Goal: Transaction & Acquisition: Purchase product/service

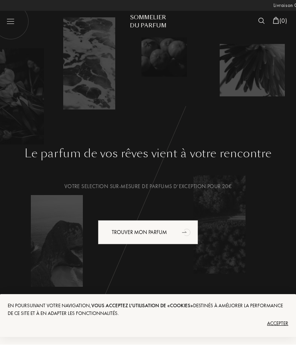
scroll to position [0, -173]
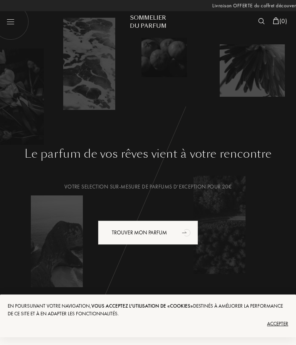
click at [10, 23] on img at bounding box center [10, 21] width 37 height 37
select select "FR"
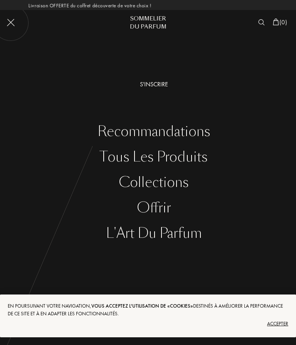
scroll to position [0, 0]
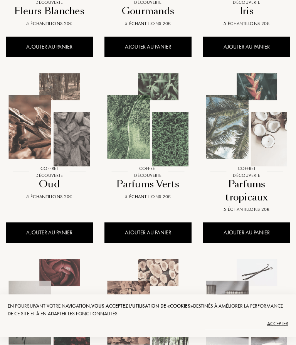
click at [49, 162] on img at bounding box center [49, 120] width 99 height 99
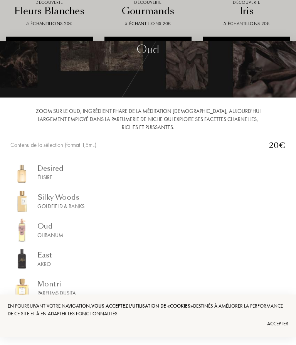
click at [56, 202] on div "Silky Woods" at bounding box center [60, 197] width 47 height 10
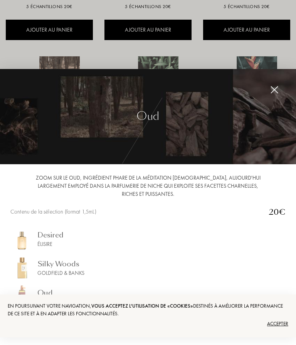
click at [54, 5] on div at bounding box center [148, 172] width 296 height 345
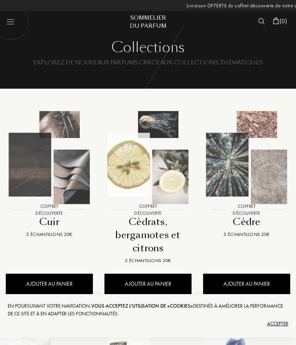
click at [9, 27] on img at bounding box center [10, 21] width 37 height 37
select select "FR"
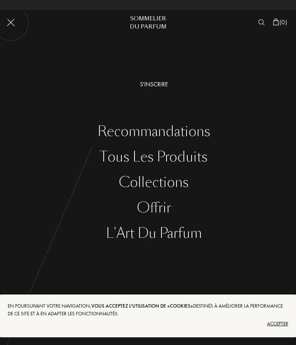
click at [150, 87] on div "S'inscrire" at bounding box center [154, 84] width 285 height 9
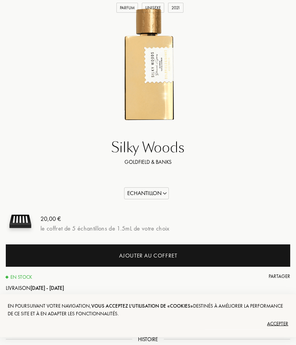
click at [142, 190] on select "Echantillon 10mL 50mL 100mL" at bounding box center [146, 194] width 45 height 12
select select "1"
click at [138, 195] on select "Echantillon 10mL 50mL 100mL" at bounding box center [146, 193] width 45 height 12
select select "2"
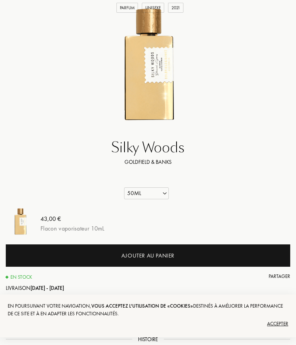
select select "2"
click at [135, 190] on select "Echantillon 10mL 50mL 100mL" at bounding box center [146, 193] width 45 height 12
select select "3"
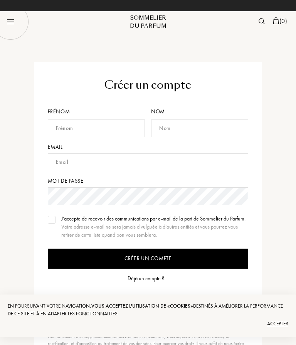
type input "nataly.bluk@hmail.com"
click at [152, 282] on div "Déjà un compte ?" at bounding box center [146, 279] width 37 height 8
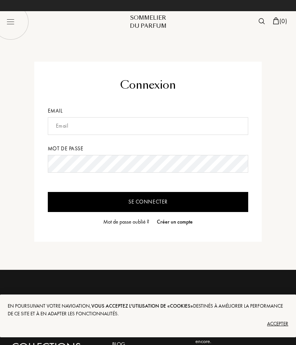
click at [83, 125] on input "text" at bounding box center [148, 126] width 201 height 18
type input "[EMAIL_ADDRESS][DOMAIN_NAME]"
click at [148, 202] on input "Se connecter" at bounding box center [148, 202] width 201 height 20
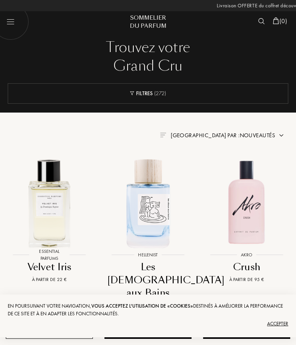
click at [9, 23] on img at bounding box center [10, 21] width 37 height 37
select select "FR"
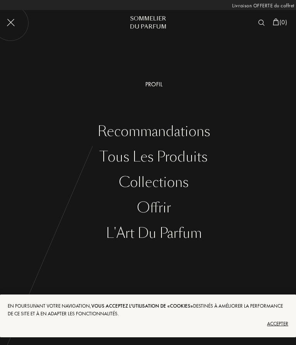
scroll to position [0, -116]
click at [275, 22] on img at bounding box center [276, 22] width 6 height 7
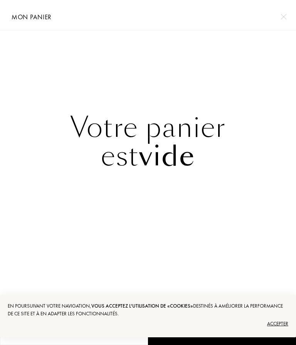
click at [30, 218] on div "Votre panier est vide" at bounding box center [148, 163] width 296 height 266
click at [27, 24] on div "Mon panier" at bounding box center [148, 15] width 285 height 30
click at [285, 16] on img at bounding box center [284, 17] width 6 height 6
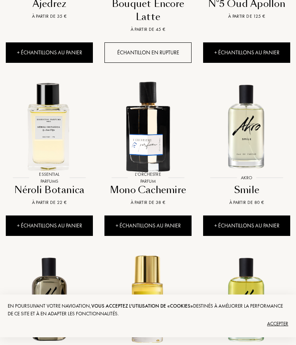
click at [159, 184] on div "Mono Cachemire" at bounding box center [148, 190] width 81 height 13
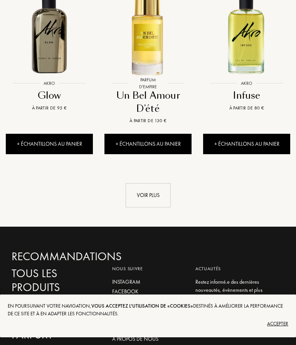
click at [142, 185] on div "Voir plus" at bounding box center [148, 195] width 45 height 24
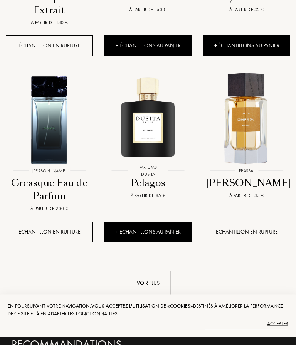
click at [145, 271] on div "Voir plus" at bounding box center [148, 283] width 45 height 24
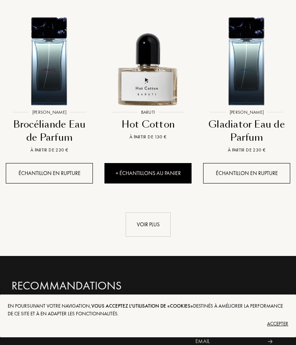
click at [139, 212] on div "Voir plus" at bounding box center [148, 224] width 45 height 24
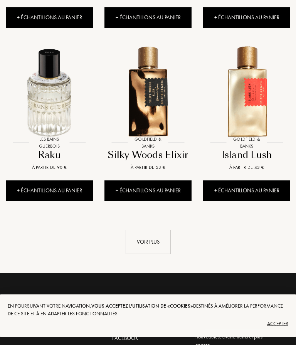
click at [161, 241] on div "Voir plus" at bounding box center [148, 242] width 45 height 24
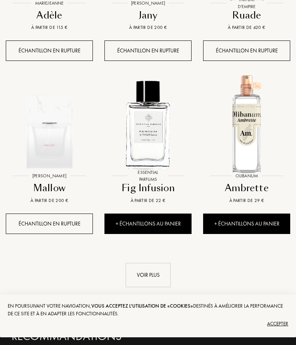
click at [163, 267] on div "Voir plus" at bounding box center [148, 275] width 45 height 24
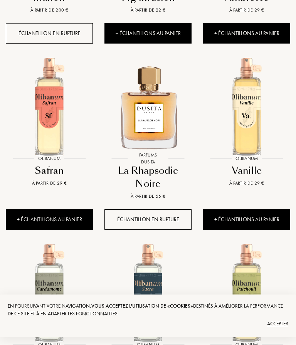
click at [248, 130] on img at bounding box center [246, 106] width 99 height 99
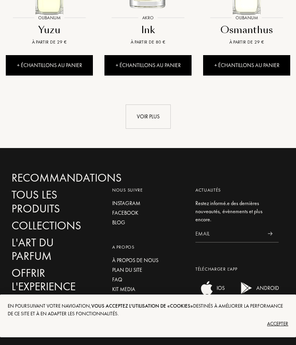
click at [150, 106] on div "Voir plus" at bounding box center [148, 116] width 45 height 24
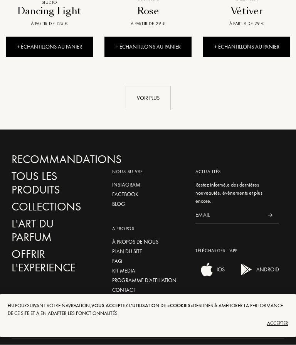
click at [162, 87] on div "Voir plus" at bounding box center [148, 98] width 45 height 24
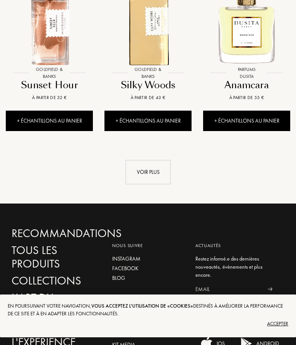
click at [167, 160] on div "Voir plus" at bounding box center [148, 172] width 45 height 24
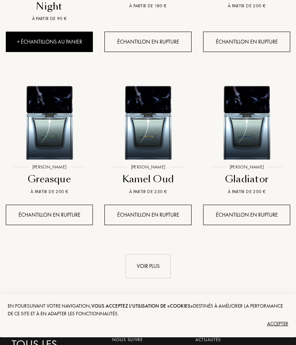
click at [145, 254] on div "Voir plus" at bounding box center [148, 266] width 45 height 24
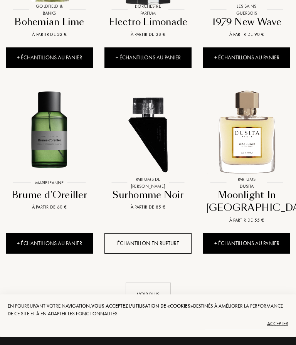
click at [134, 283] on div "Voir plus" at bounding box center [148, 295] width 45 height 24
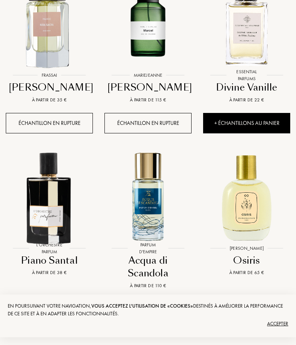
click at [39, 254] on div "Piano Santal" at bounding box center [49, 260] width 81 height 13
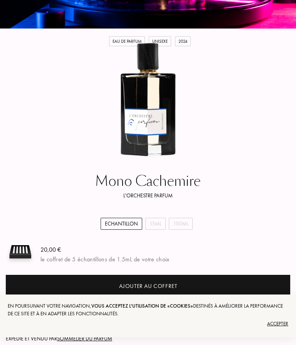
scroll to position [148, 0]
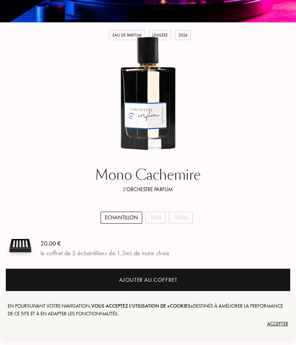
click at [161, 220] on div "15mL" at bounding box center [155, 218] width 20 height 12
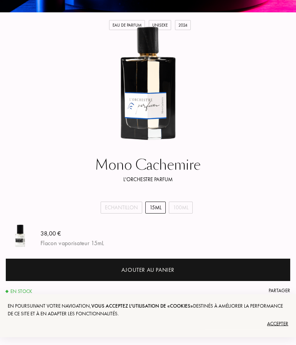
scroll to position [158, 0]
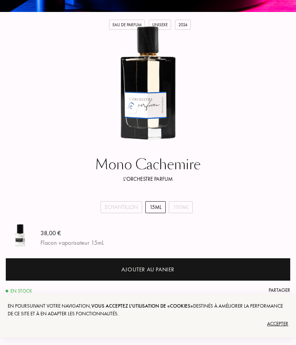
click at [186, 207] on div "100mL" at bounding box center [181, 207] width 24 height 12
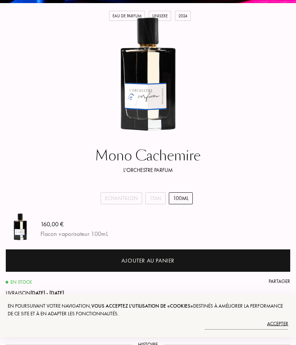
scroll to position [0, 0]
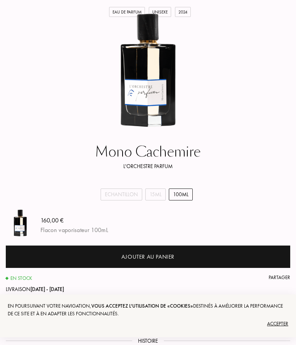
click at [159, 196] on div "15mL" at bounding box center [155, 195] width 20 height 12
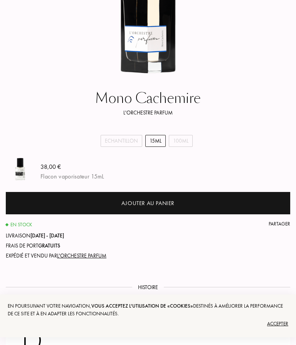
click at [124, 138] on div "Echantillon" at bounding box center [122, 141] width 42 height 12
select select "0"
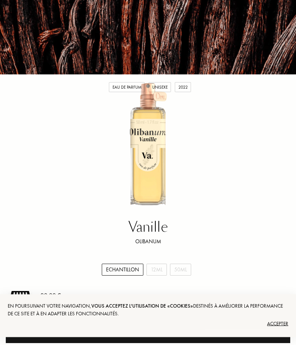
scroll to position [0, -225]
click at [155, 274] on div "12mL" at bounding box center [157, 270] width 20 height 12
select select "1"
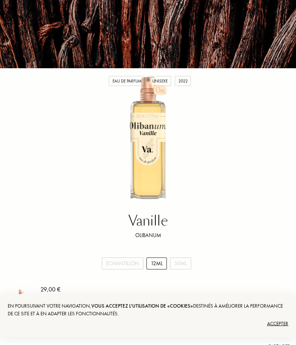
scroll to position [0, 0]
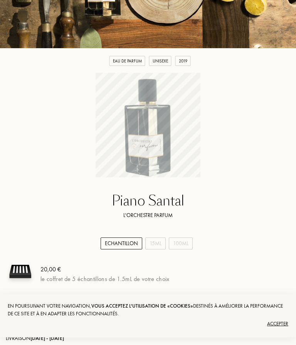
scroll to position [121, 0]
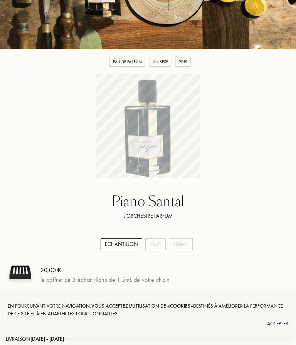
click at [149, 248] on div "15mL" at bounding box center [155, 244] width 20 height 12
select select "1"
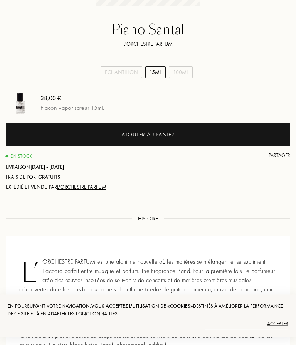
scroll to position [293, 0]
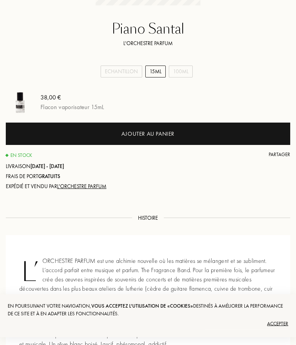
click at [121, 137] on div "Ajouter au panier" at bounding box center [147, 134] width 53 height 9
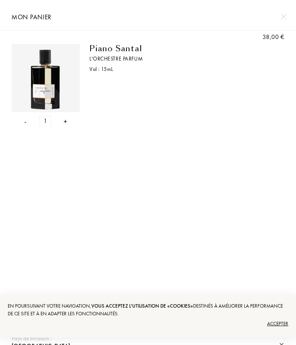
scroll to position [0, 0]
click at [278, 330] on div "Accepter" at bounding box center [148, 324] width 281 height 12
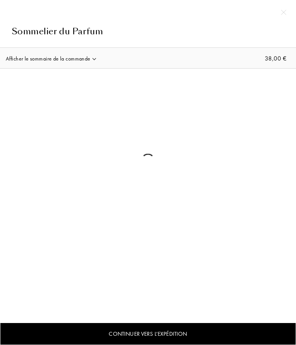
select select "FR"
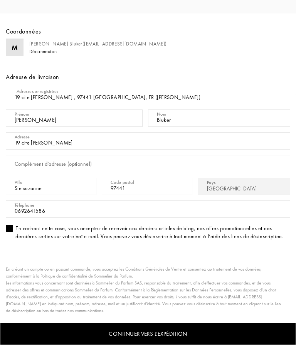
scroll to position [251, 0]
click at [68, 337] on div "Continuer vers l’expédition" at bounding box center [148, 334] width 296 height 23
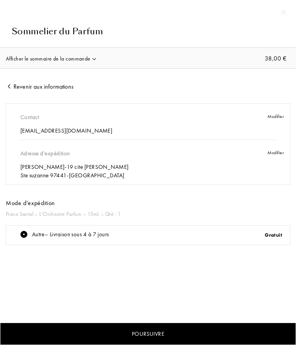
click at [65, 336] on div "Poursuivre" at bounding box center [148, 334] width 296 height 23
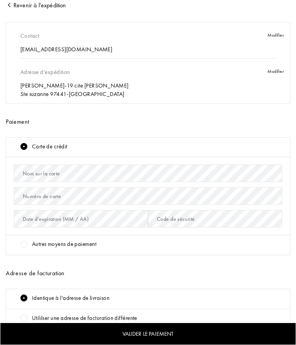
scroll to position [81, 0]
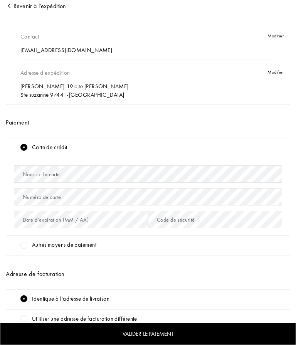
click at [63, 334] on div "Valider le paiement" at bounding box center [148, 334] width 296 height 23
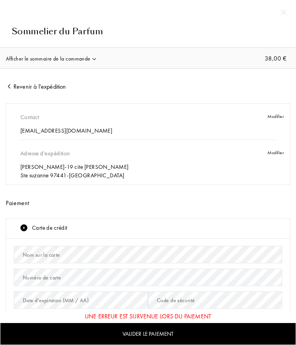
scroll to position [0, 0]
click at [37, 30] on div "Sommelier du Parfum" at bounding box center [148, 31] width 273 height 13
click at [31, 57] on div "Afficher le sommaire de la commande" at bounding box center [51, 58] width 91 height 8
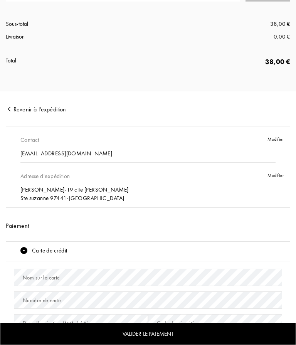
scroll to position [190, 0]
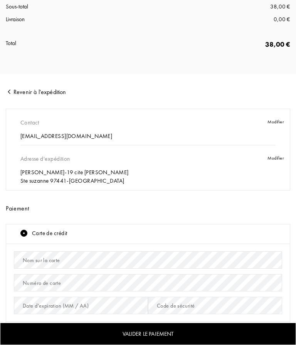
click at [277, 160] on div "Modifier" at bounding box center [276, 158] width 17 height 7
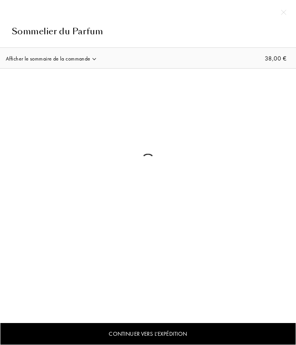
select select "FR"
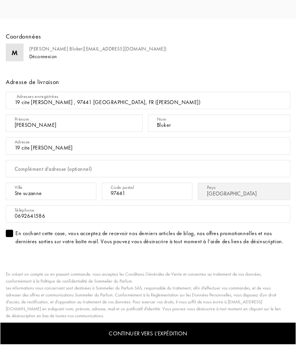
scroll to position [246, 0]
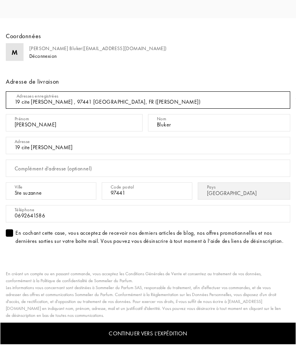
click at [128, 101] on select "19 cite francoise le chatelain , 97441 Ste suzanne, FR (Marie ange Bluker) Ajou…" at bounding box center [148, 100] width 285 height 17
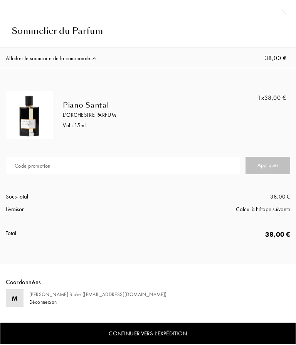
scroll to position [0, 0]
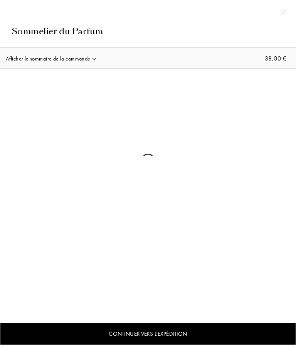
select select "FR"
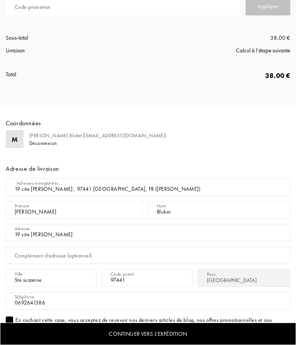
scroll to position [160, 0]
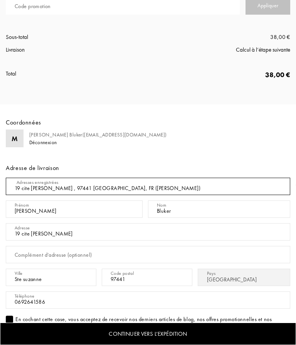
click at [23, 186] on select "19 cite [PERSON_NAME] , 97441 [PERSON_NAME], FR ([PERSON_NAME]) Ajouter une nou…" at bounding box center [148, 186] width 285 height 17
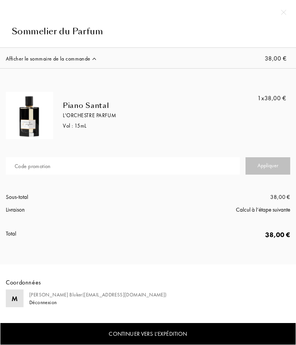
scroll to position [0, 0]
click at [286, 10] on img at bounding box center [283, 12] width 5 height 5
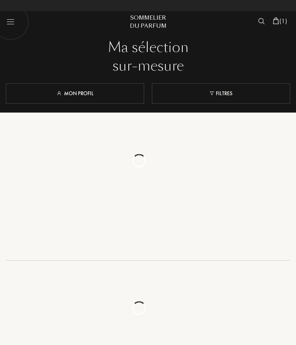
select select "FR"
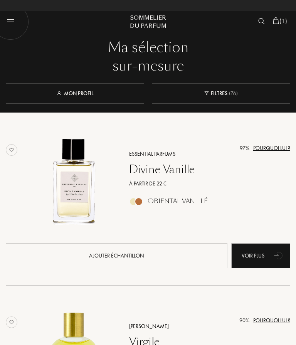
click at [277, 23] on img at bounding box center [276, 20] width 6 height 7
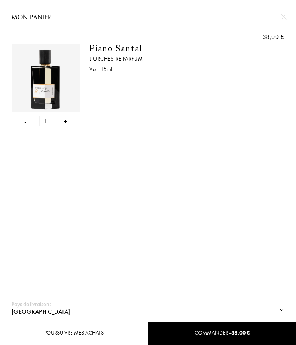
click at [18, 122] on div "- 1 +" at bounding box center [46, 121] width 68 height 10
click at [25, 123] on div "-" at bounding box center [25, 121] width 2 height 10
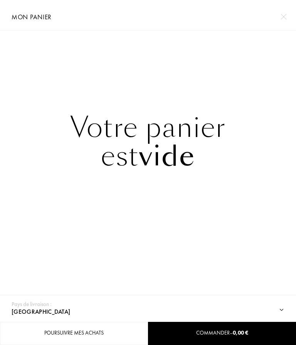
click at [284, 17] on img at bounding box center [284, 17] width 6 height 6
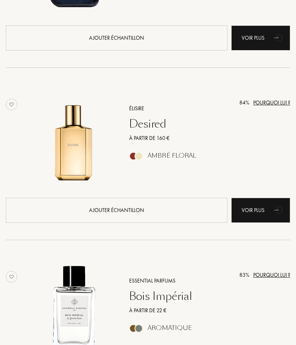
click at [64, 155] on img at bounding box center [74, 137] width 99 height 99
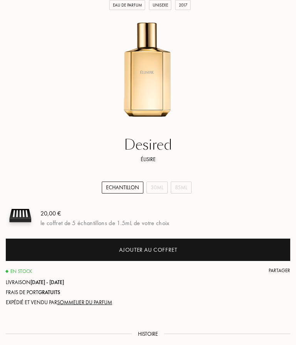
scroll to position [178, 0]
click at [158, 187] on div "30mL" at bounding box center [157, 188] width 21 height 12
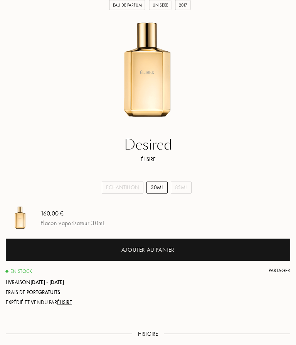
click at [185, 192] on div "85mL" at bounding box center [181, 188] width 21 height 12
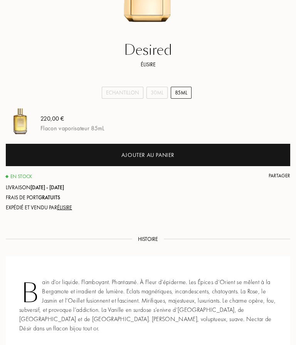
scroll to position [0, -140]
click at [125, 97] on div "Echantillon" at bounding box center [123, 93] width 42 height 12
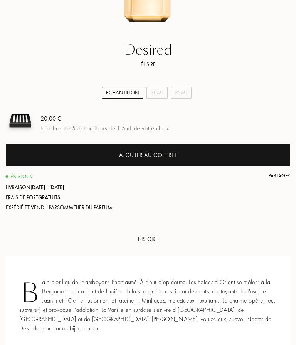
select select "0"
click at [155, 160] on div "Ajouter au coffret" at bounding box center [148, 155] width 285 height 22
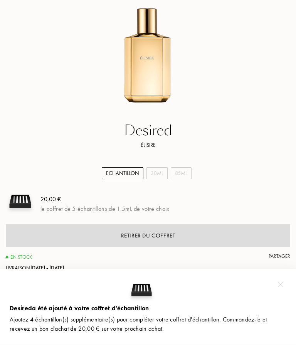
scroll to position [0, -62]
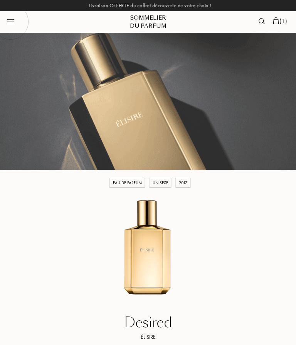
click at [8, 25] on img at bounding box center [10, 21] width 37 height 37
select select "FR"
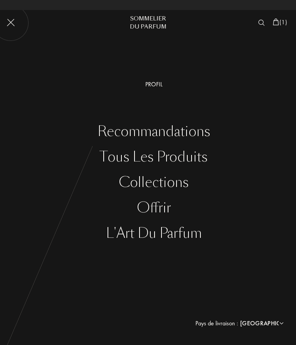
click at [182, 160] on div "Tous les produits" at bounding box center [154, 157] width 285 height 16
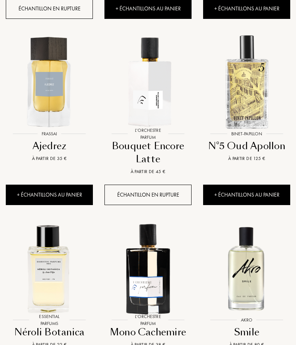
scroll to position [0, -165]
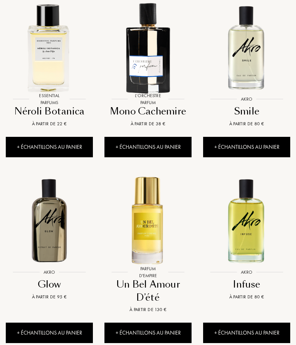
click at [152, 138] on div "+ Échantillons au panier" at bounding box center [147, 147] width 87 height 20
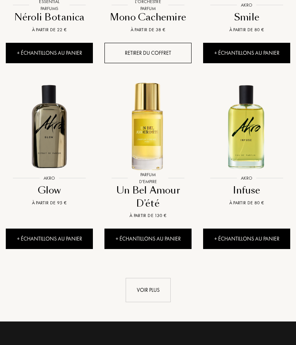
click at [156, 229] on div "+ Échantillons au panier" at bounding box center [147, 239] width 87 height 20
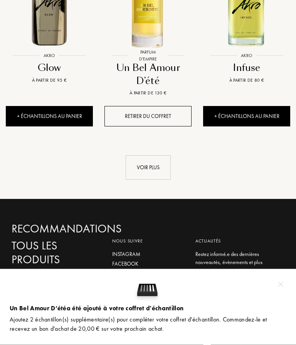
click at [255, 106] on div "+ Échantillons au panier" at bounding box center [246, 116] width 87 height 20
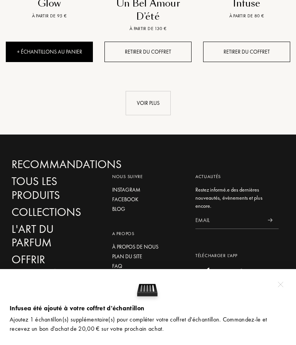
click at [161, 92] on div "Voir plus" at bounding box center [148, 103] width 45 height 24
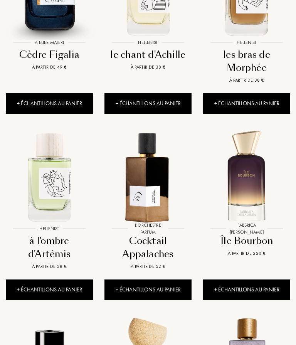
click at [169, 94] on div "+ Échantillons au panier" at bounding box center [147, 104] width 87 height 20
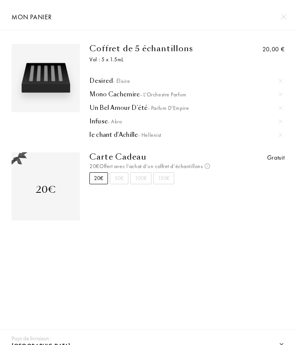
click at [283, 344] on img at bounding box center [282, 344] width 6 height 6
click at [280, 345] on select "Afghanistan Afrique du Sud Albanie Algérie Allemagne Andorre Angola Anguilla An…" at bounding box center [146, 346] width 273 height 20
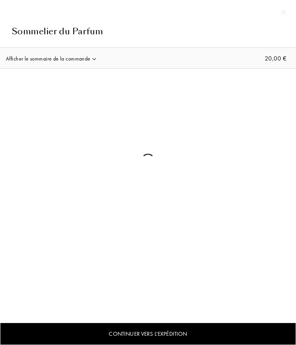
select select "FR"
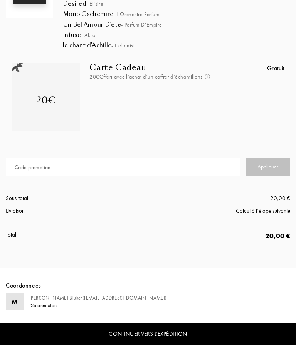
scroll to position [121, 0]
click at [259, 211] on div "Calcul à l’étape suivante" at bounding box center [219, 210] width 142 height 9
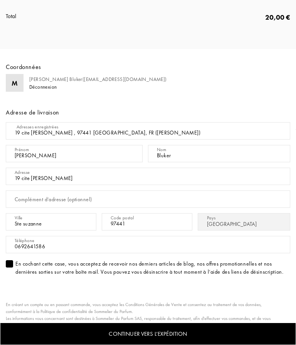
scroll to position [340, 0]
click at [165, 332] on div "Continuer vers l’expédition" at bounding box center [148, 334] width 296 height 23
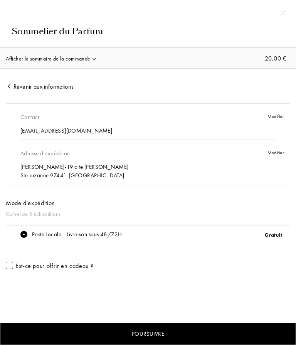
click at [285, 12] on img at bounding box center [283, 12] width 5 height 5
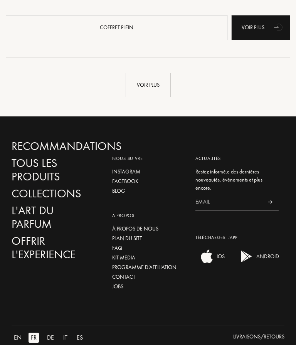
scroll to position [1779, 0]
click at [132, 277] on div "Contact" at bounding box center [148, 277] width 72 height 8
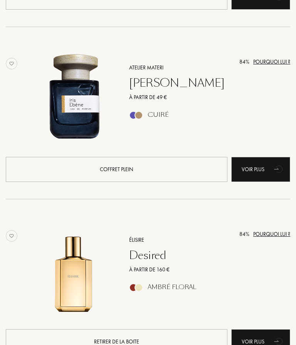
scroll to position [0, -86]
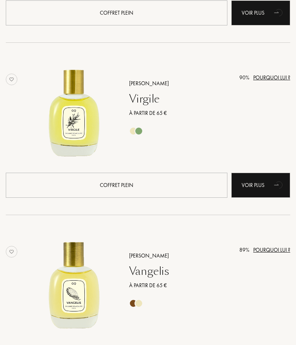
scroll to position [0, -262]
